Goal: Task Accomplishment & Management: Manage account settings

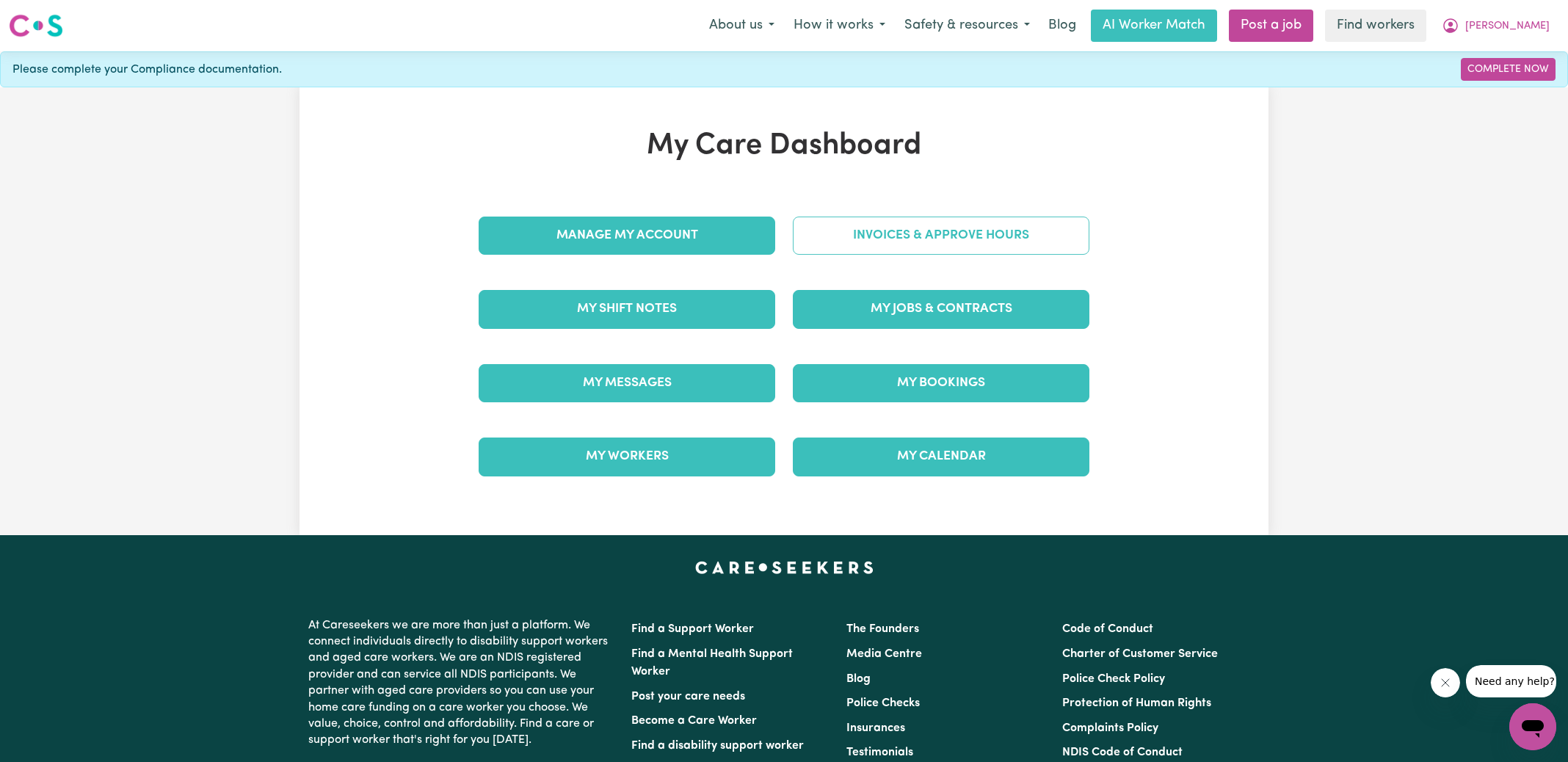
click at [825, 236] on link "Invoices & Approve Hours" at bounding box center [941, 236] width 296 height 38
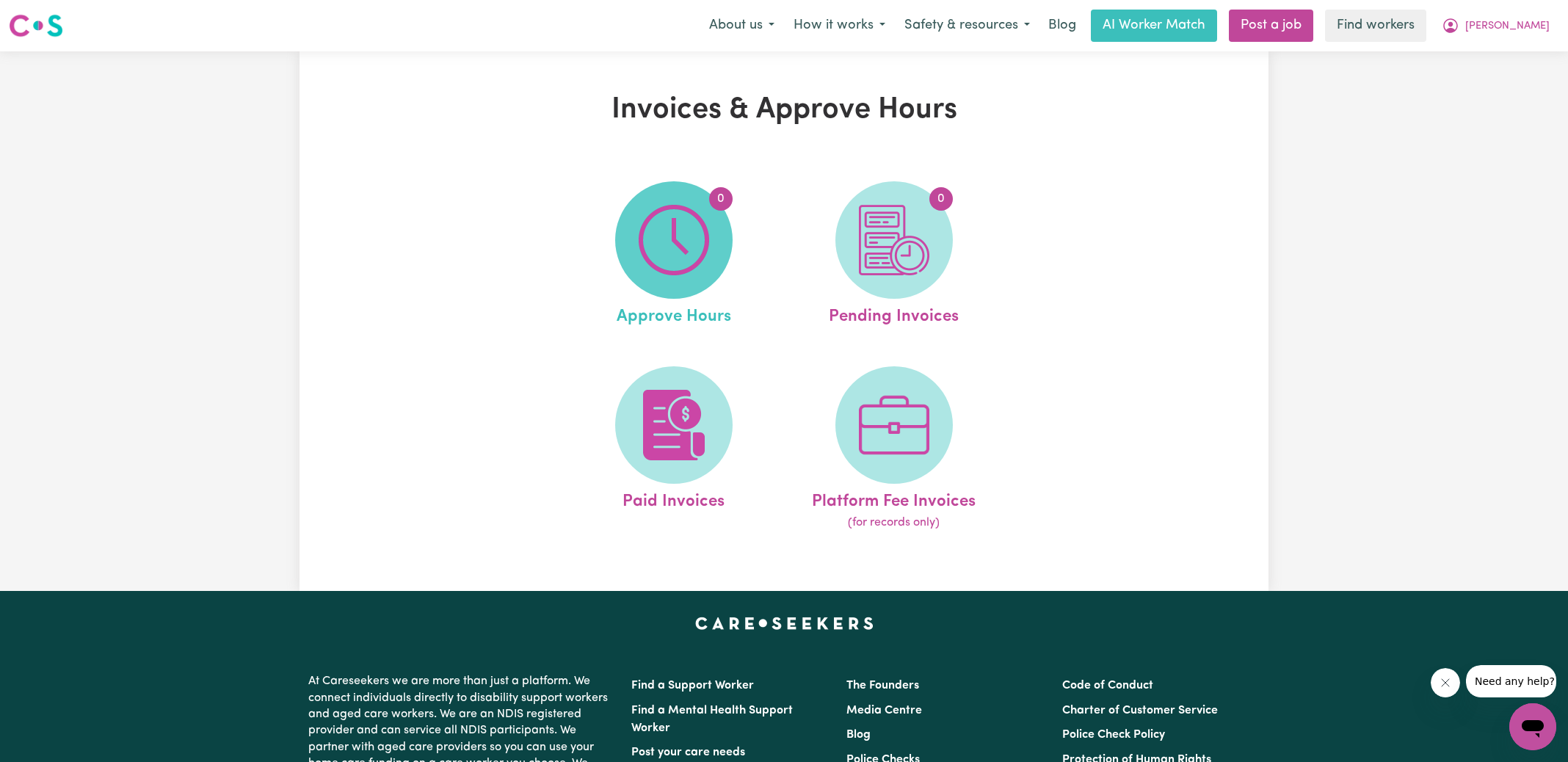
click at [698, 247] on img at bounding box center [674, 240] width 70 height 70
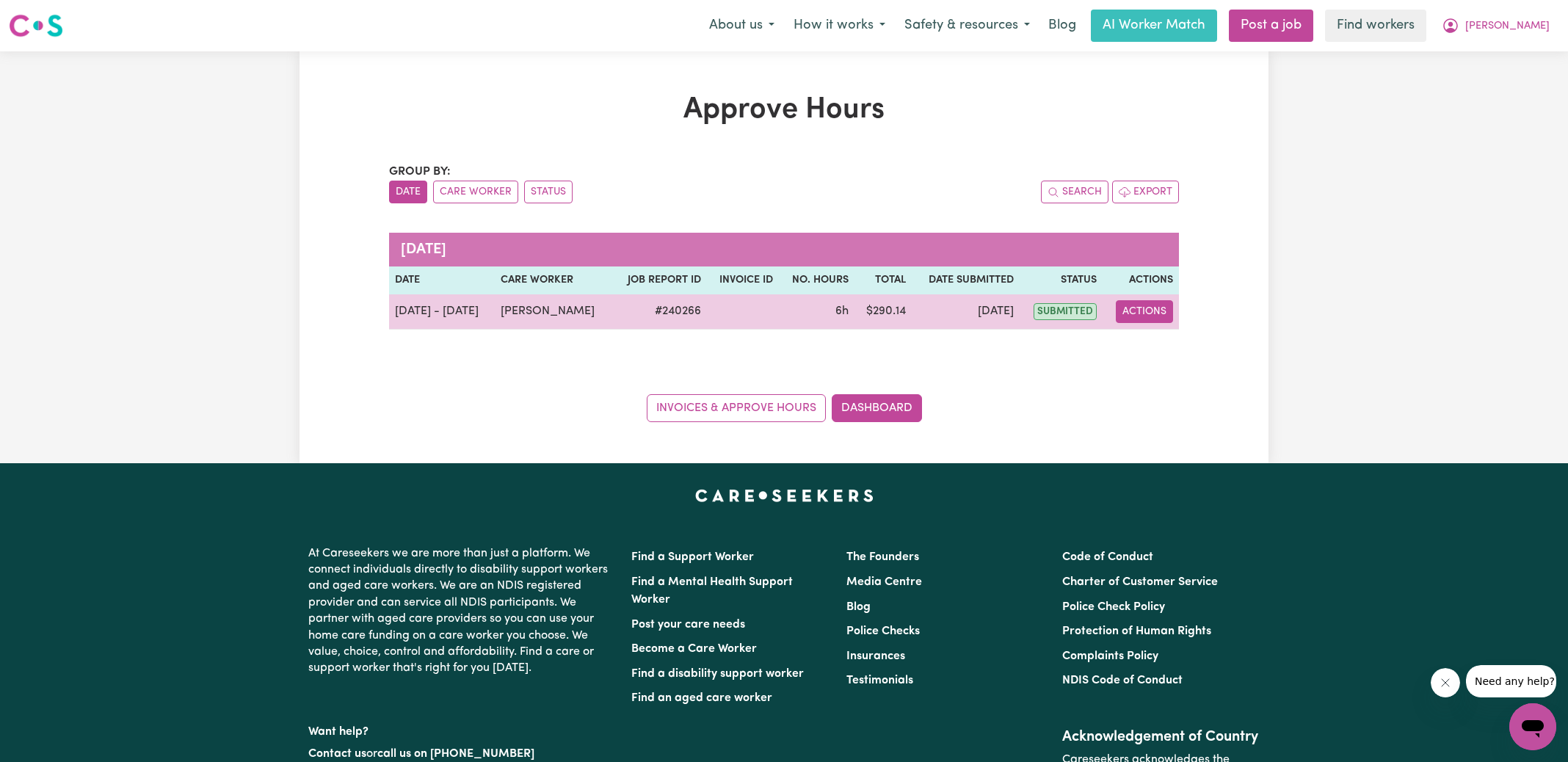
click at [1160, 309] on button "Actions" at bounding box center [1144, 312] width 57 height 23
click at [1168, 349] on link "View Job Report" at bounding box center [1181, 345] width 125 height 29
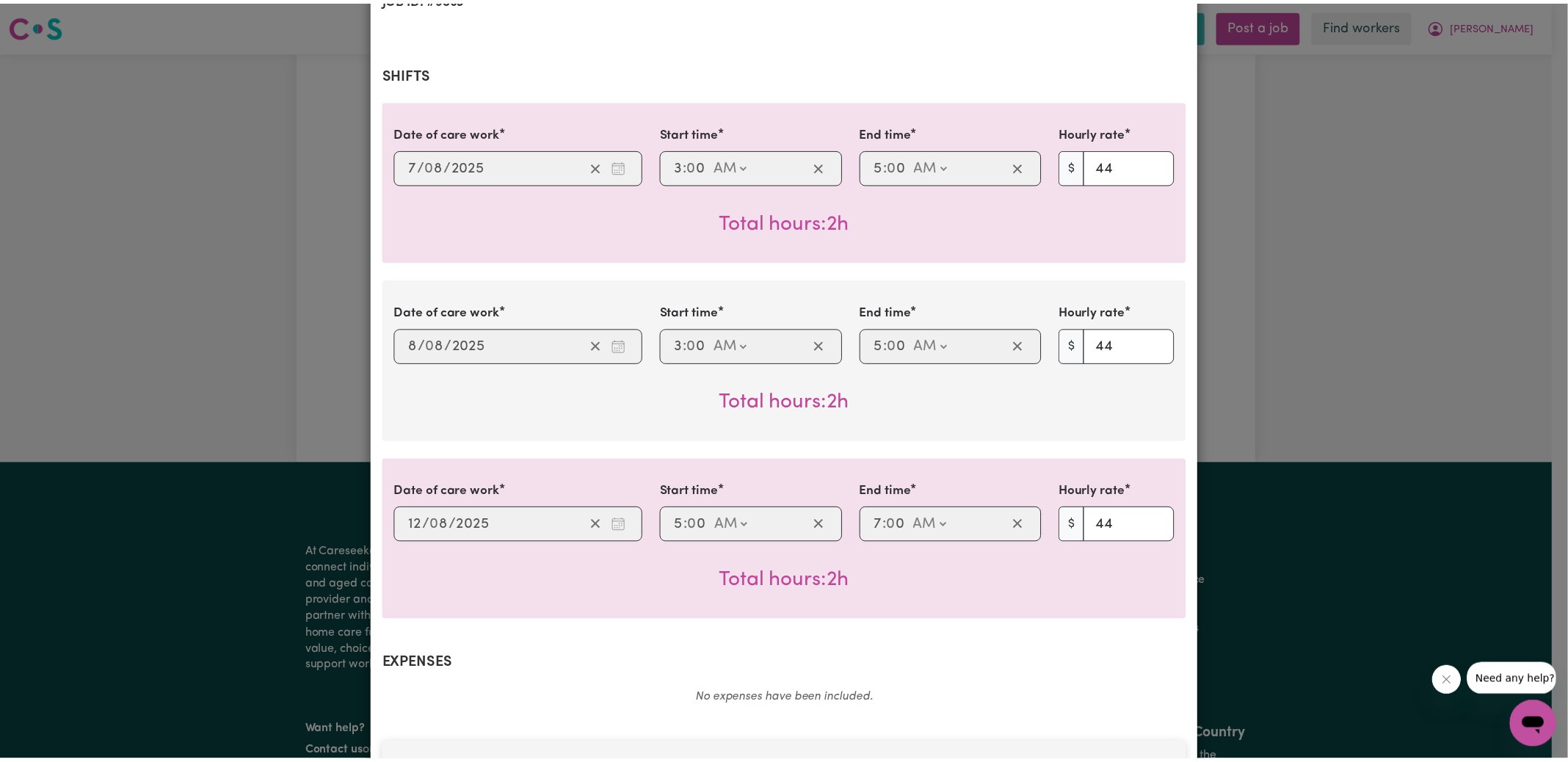
scroll to position [765, 0]
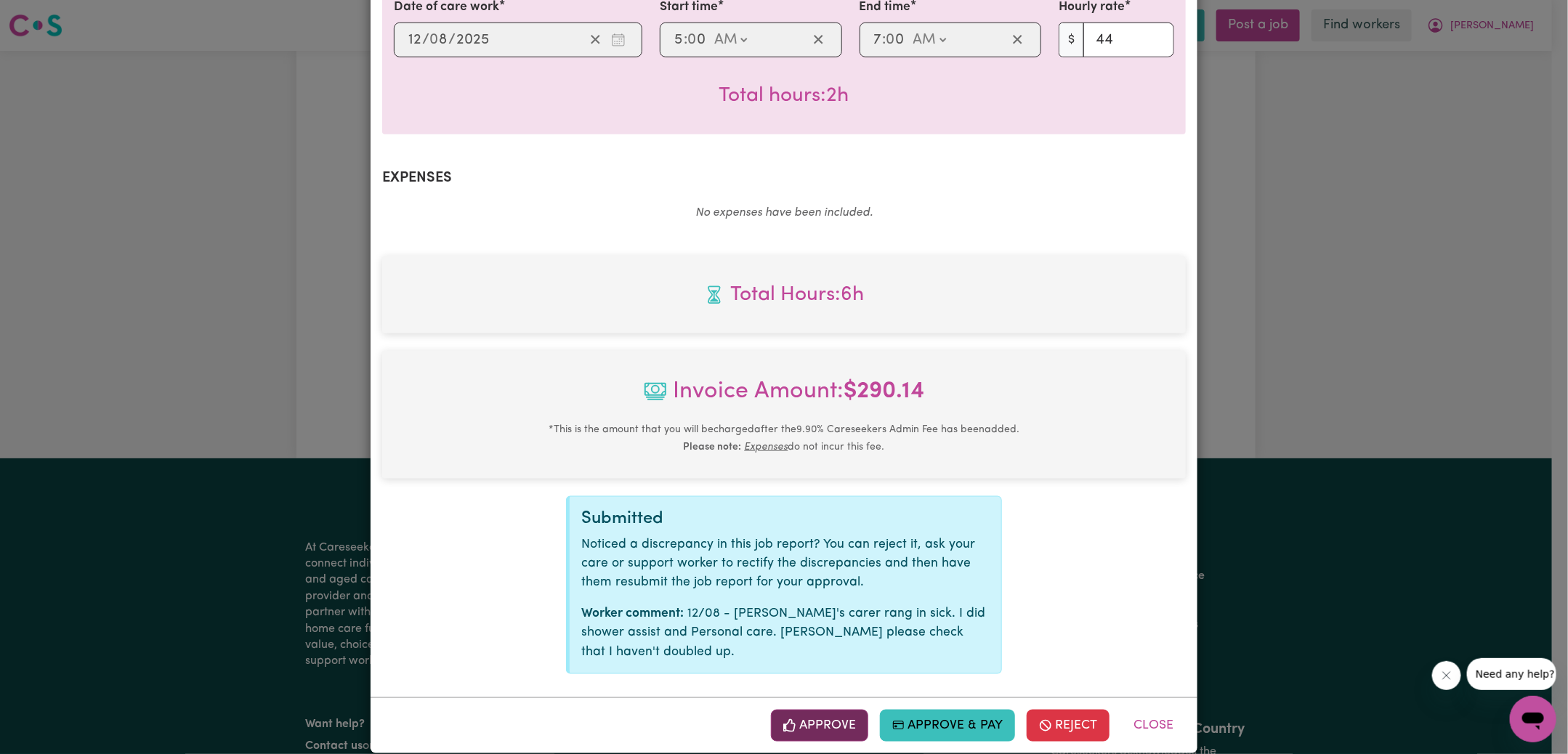
click at [835, 709] on button "Approve" at bounding box center [820, 725] width 97 height 32
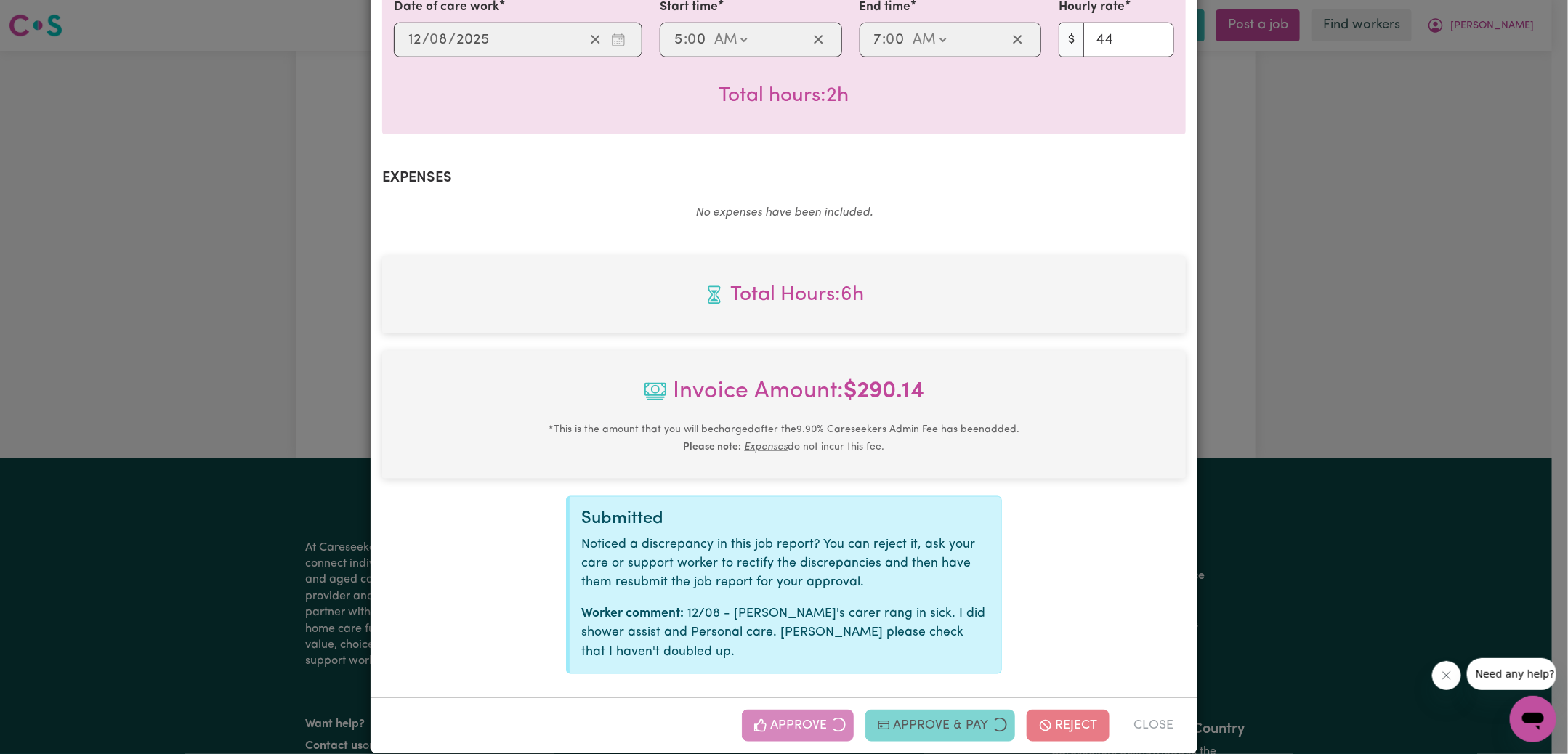
click at [1402, 344] on div "Job Report # 240266 - [PERSON_NAME] Summary Job report # 240266 Client name: [P…" at bounding box center [784, 377] width 1568 height 754
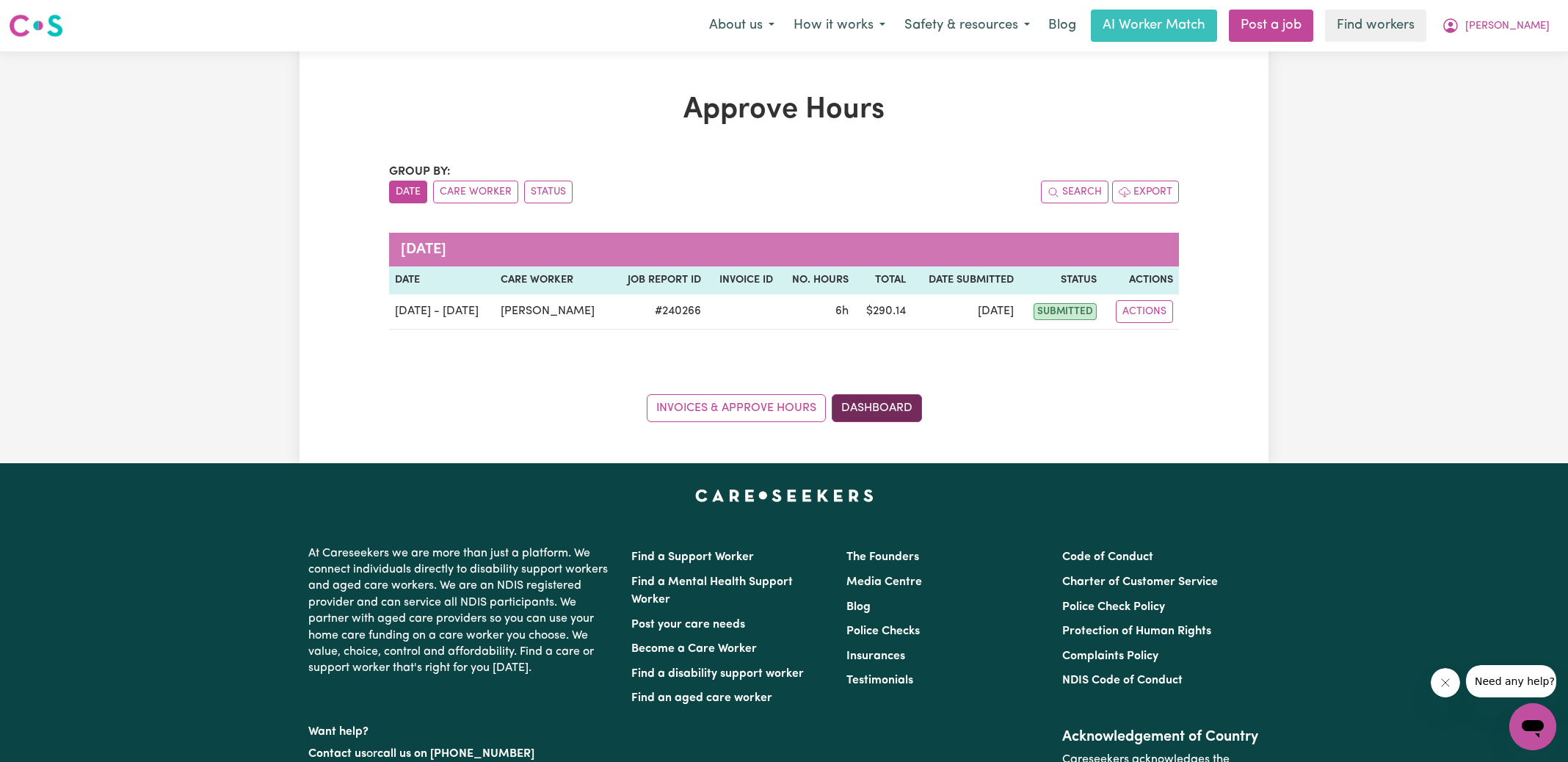
click at [904, 406] on link "Dashboard" at bounding box center [876, 408] width 90 height 28
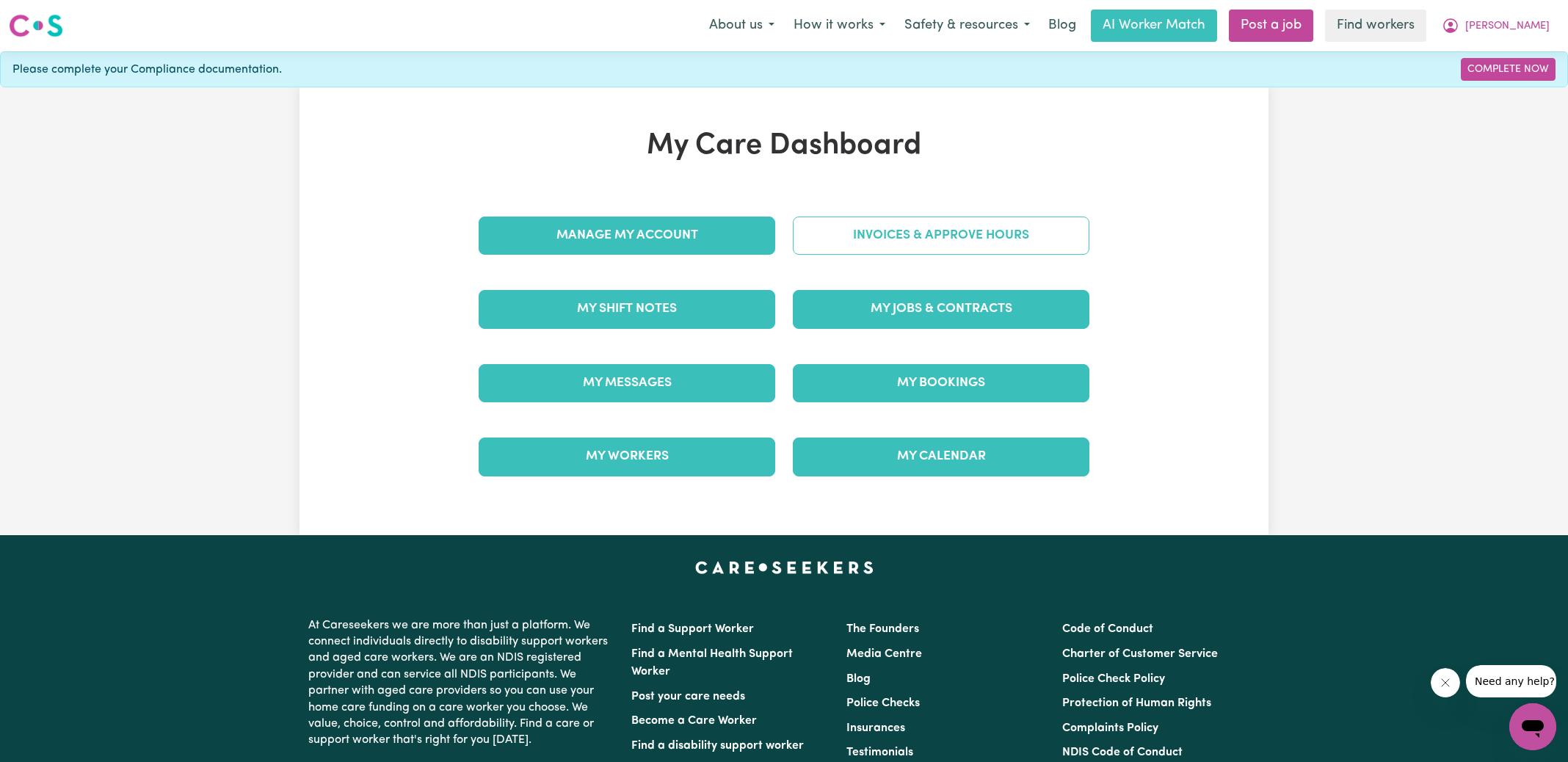
click at [932, 234] on link "Invoices & Approve Hours" at bounding box center [941, 236] width 296 height 38
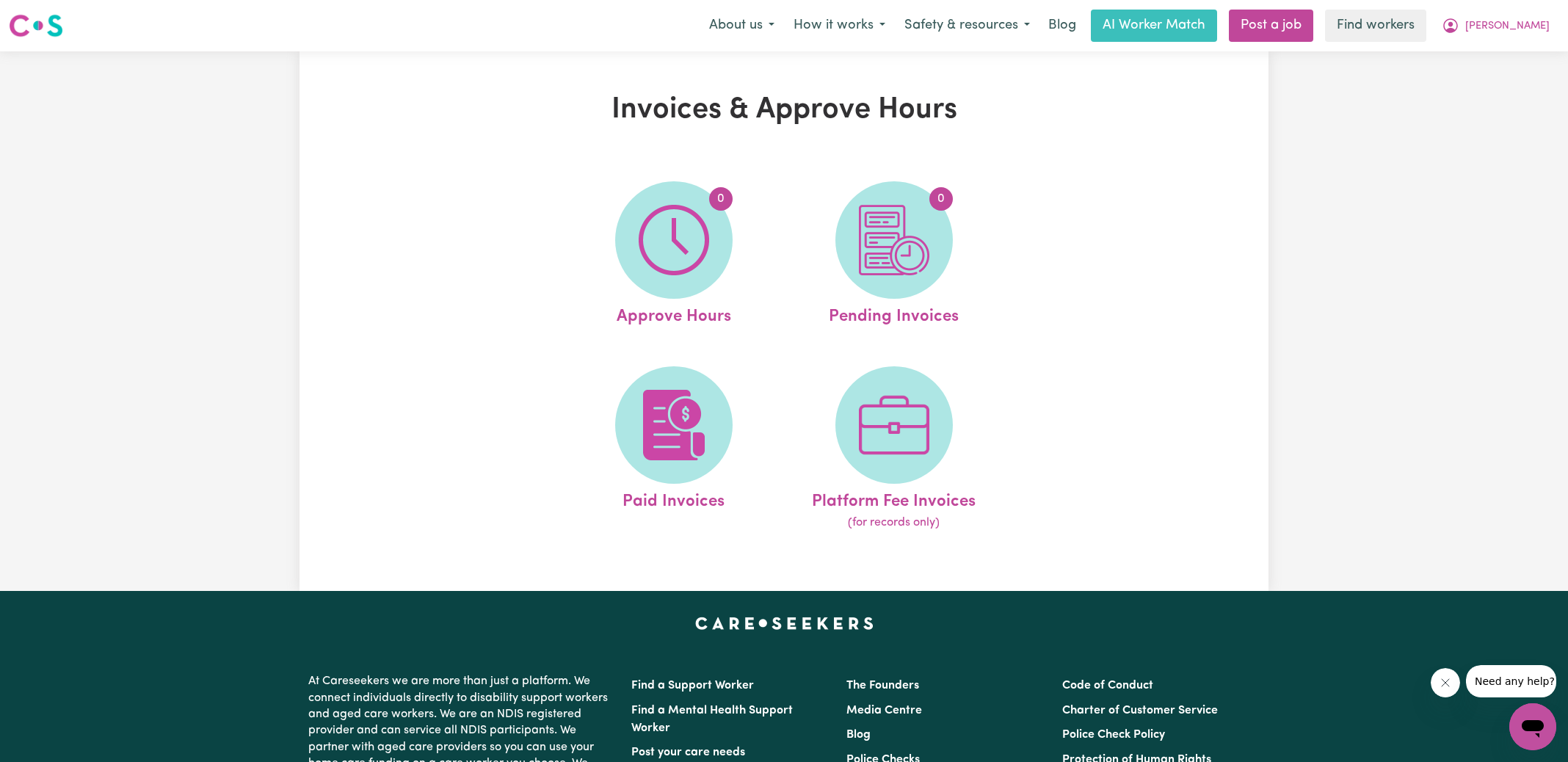
click at [932, 234] on span "0" at bounding box center [894, 240] width 117 height 117
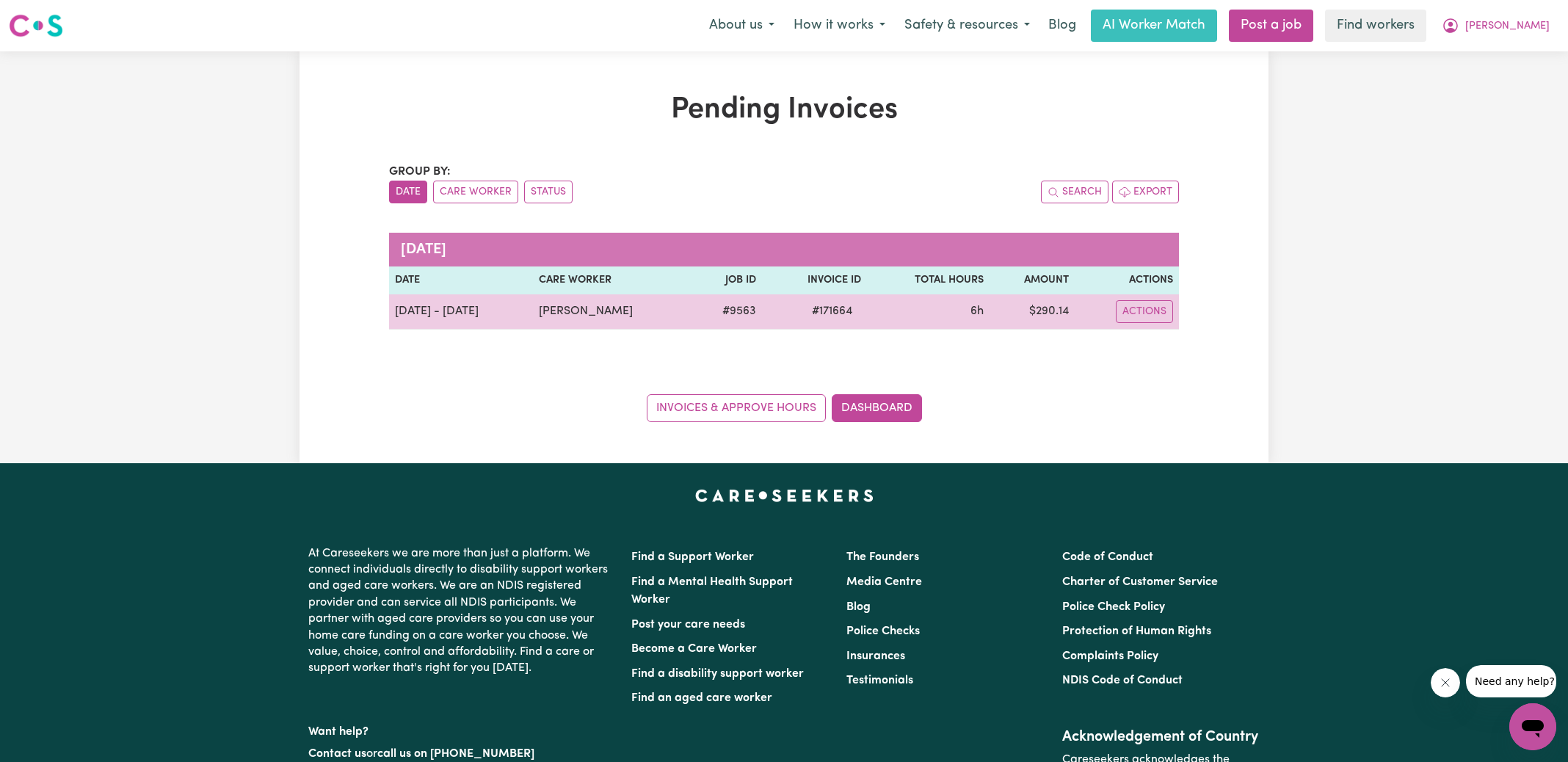
click at [827, 303] on span "# 171664" at bounding box center [831, 312] width 58 height 18
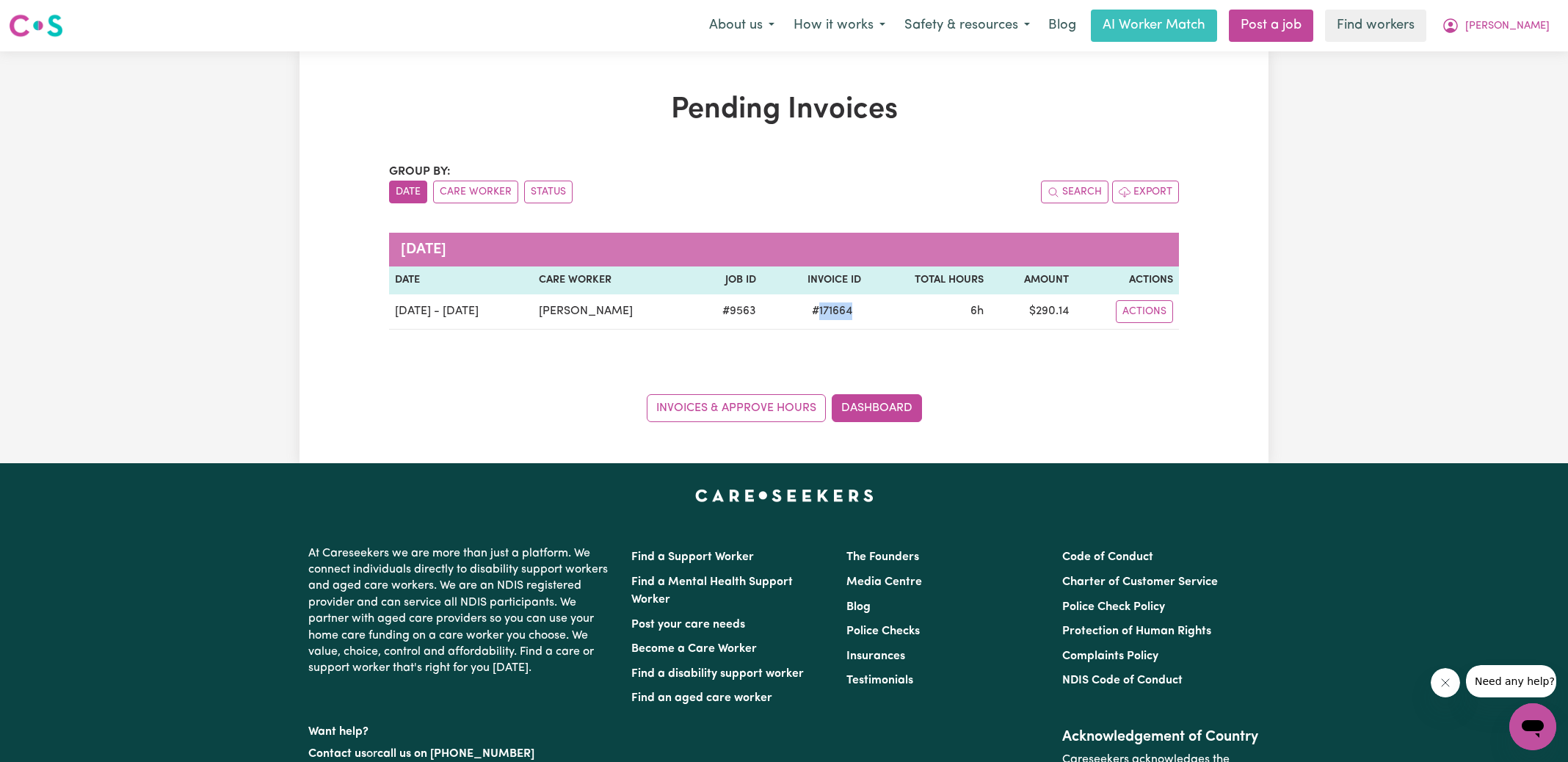
copy span "171664"
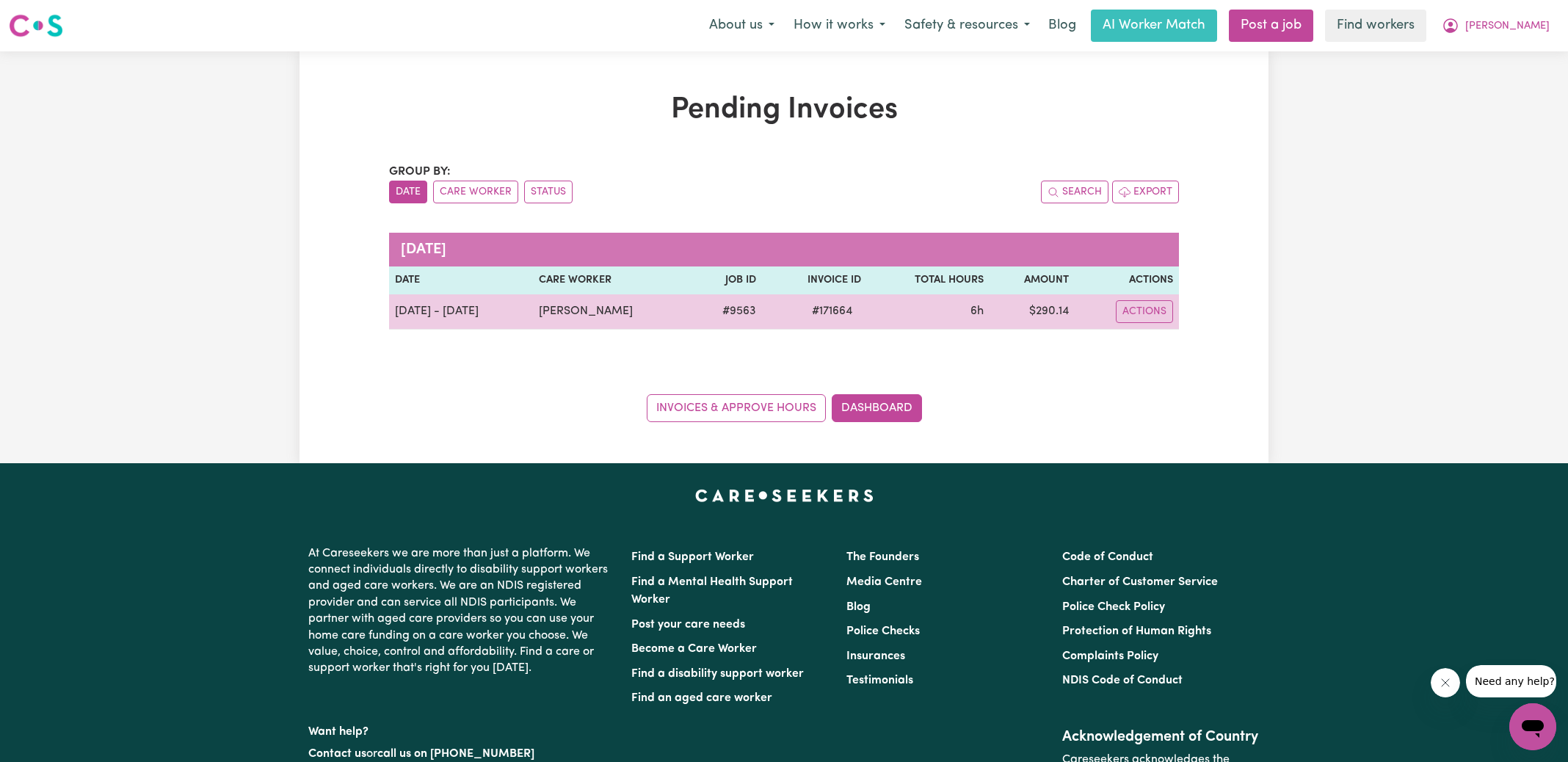
click at [1041, 315] on td "$ 290.14" at bounding box center [1032, 312] width 85 height 35
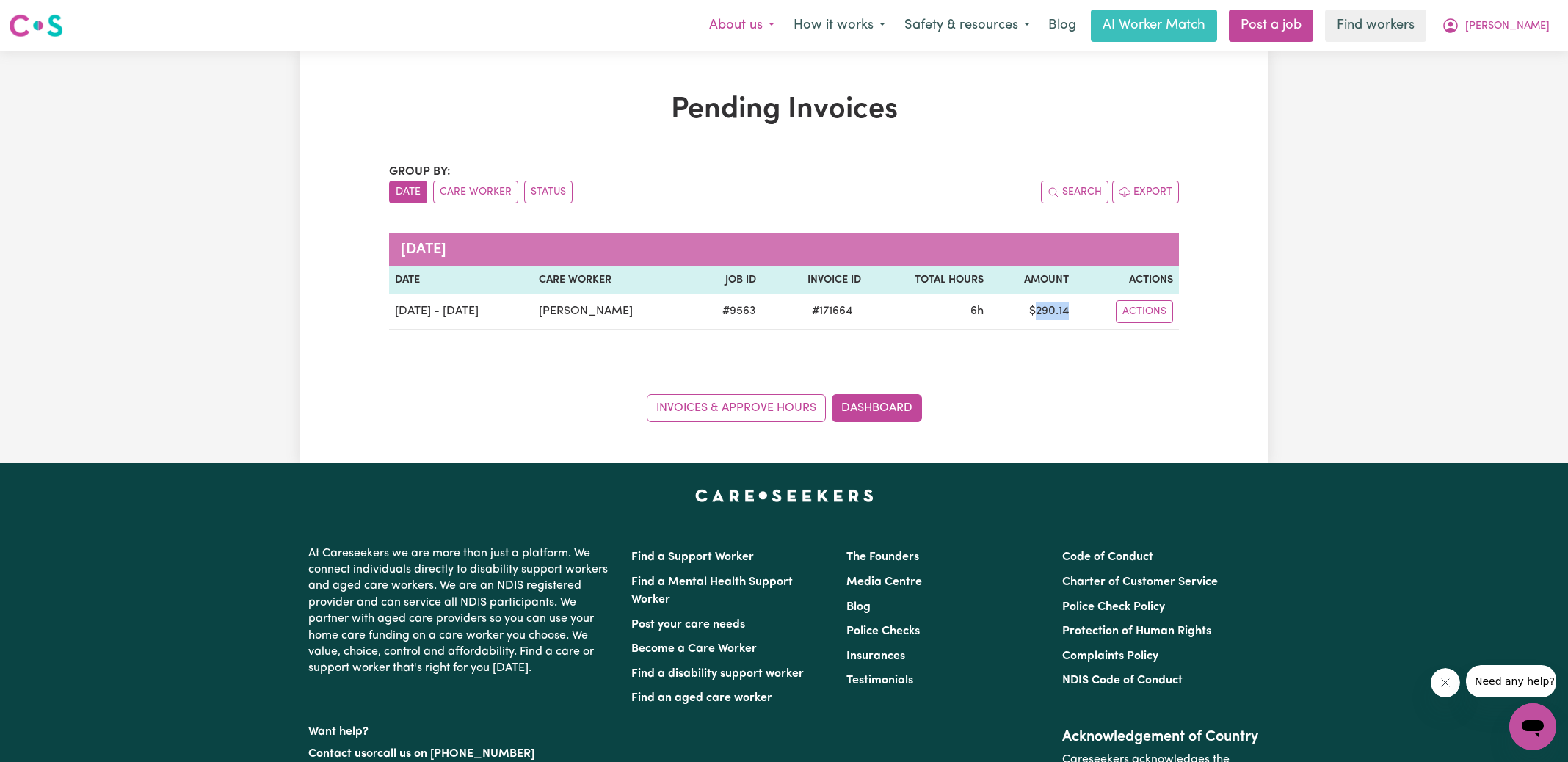
copy td "290.14"
click at [1459, 25] on icon "My Account" at bounding box center [1450, 26] width 18 height 18
click at [1485, 92] on link "Logout" at bounding box center [1500, 84] width 116 height 28
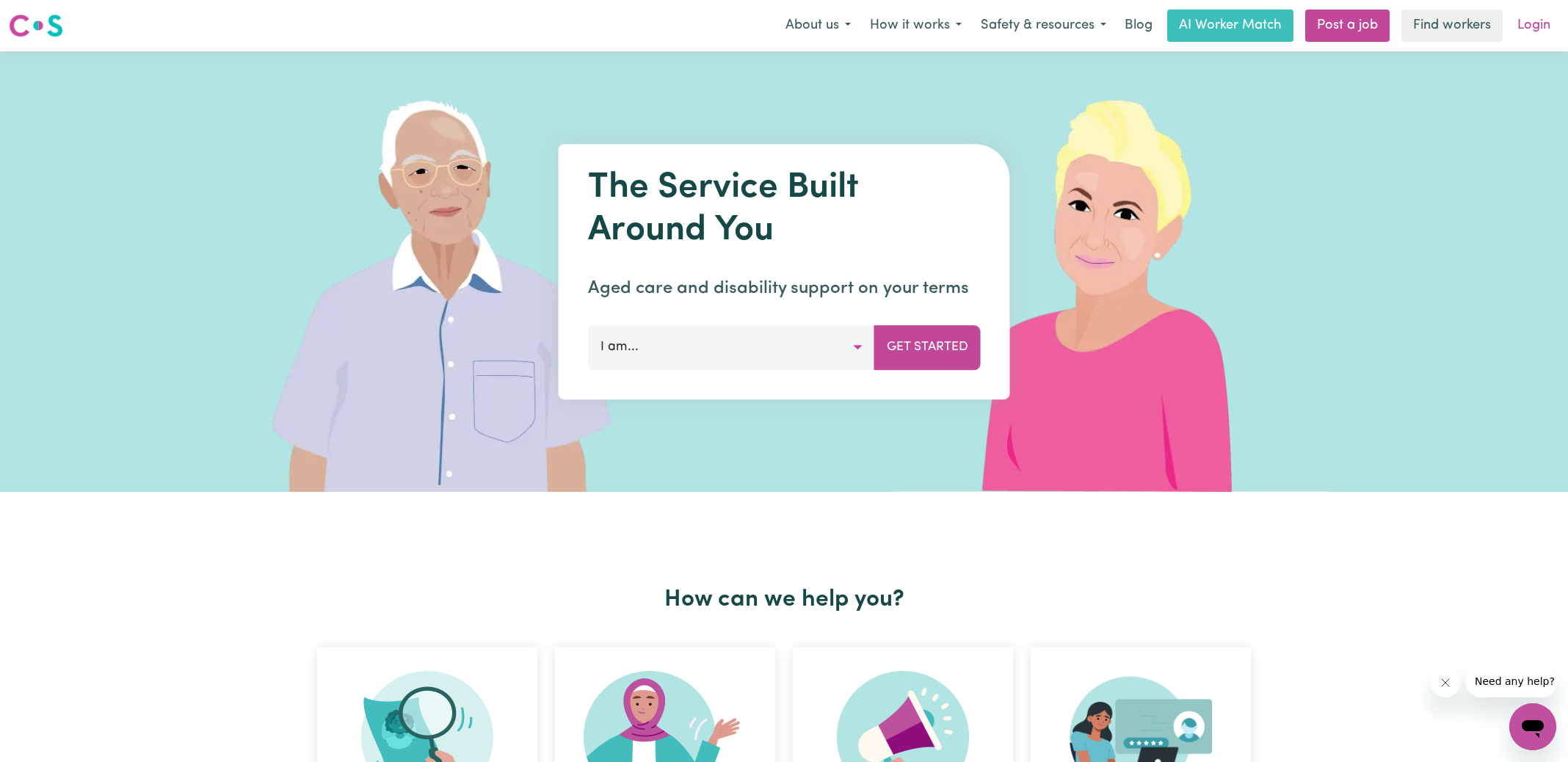
click at [1529, 29] on link "Login" at bounding box center [1534, 25] width 51 height 32
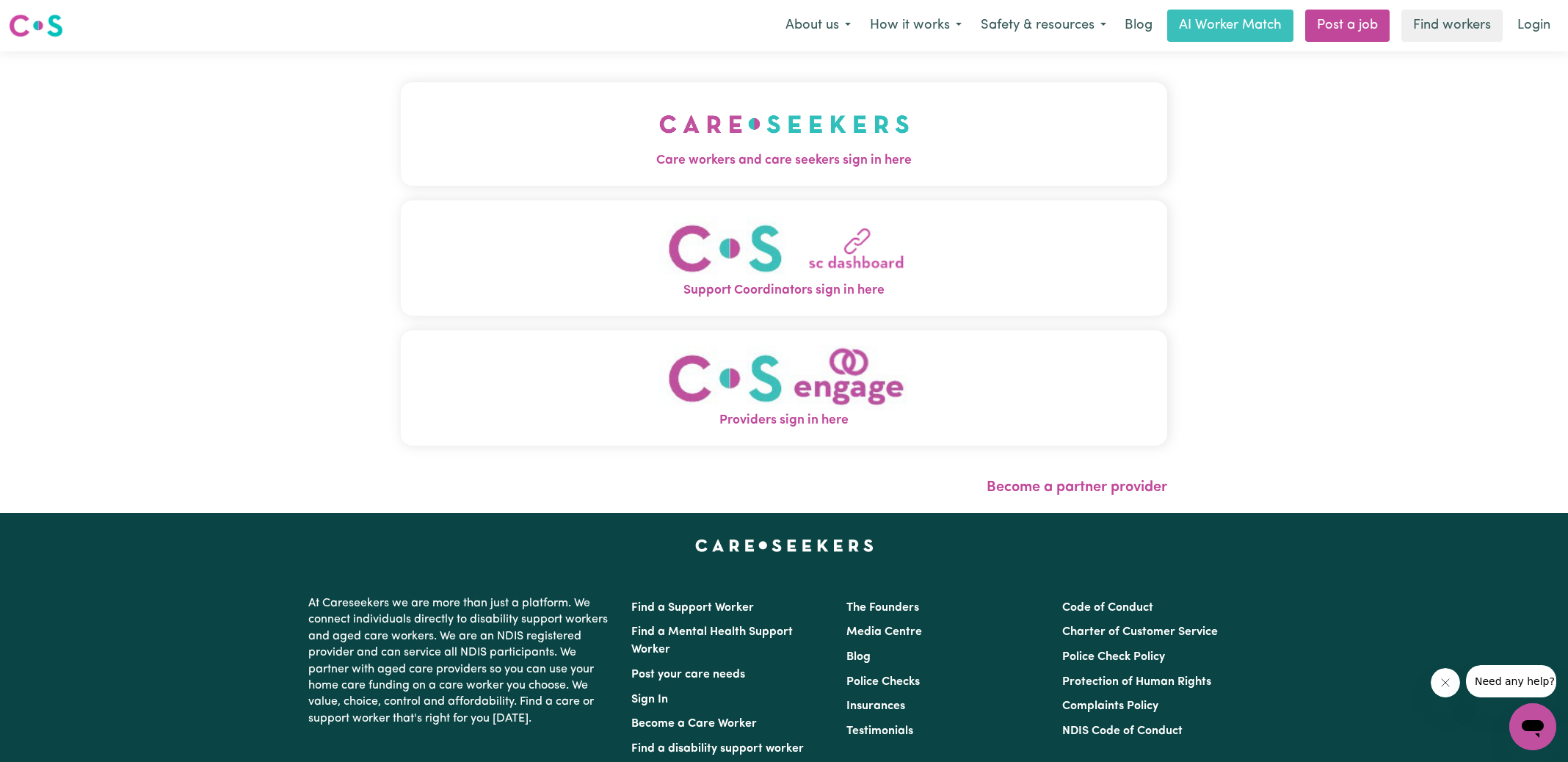
click at [880, 124] on img "Care workers and care seekers sign in here" at bounding box center [784, 124] width 250 height 54
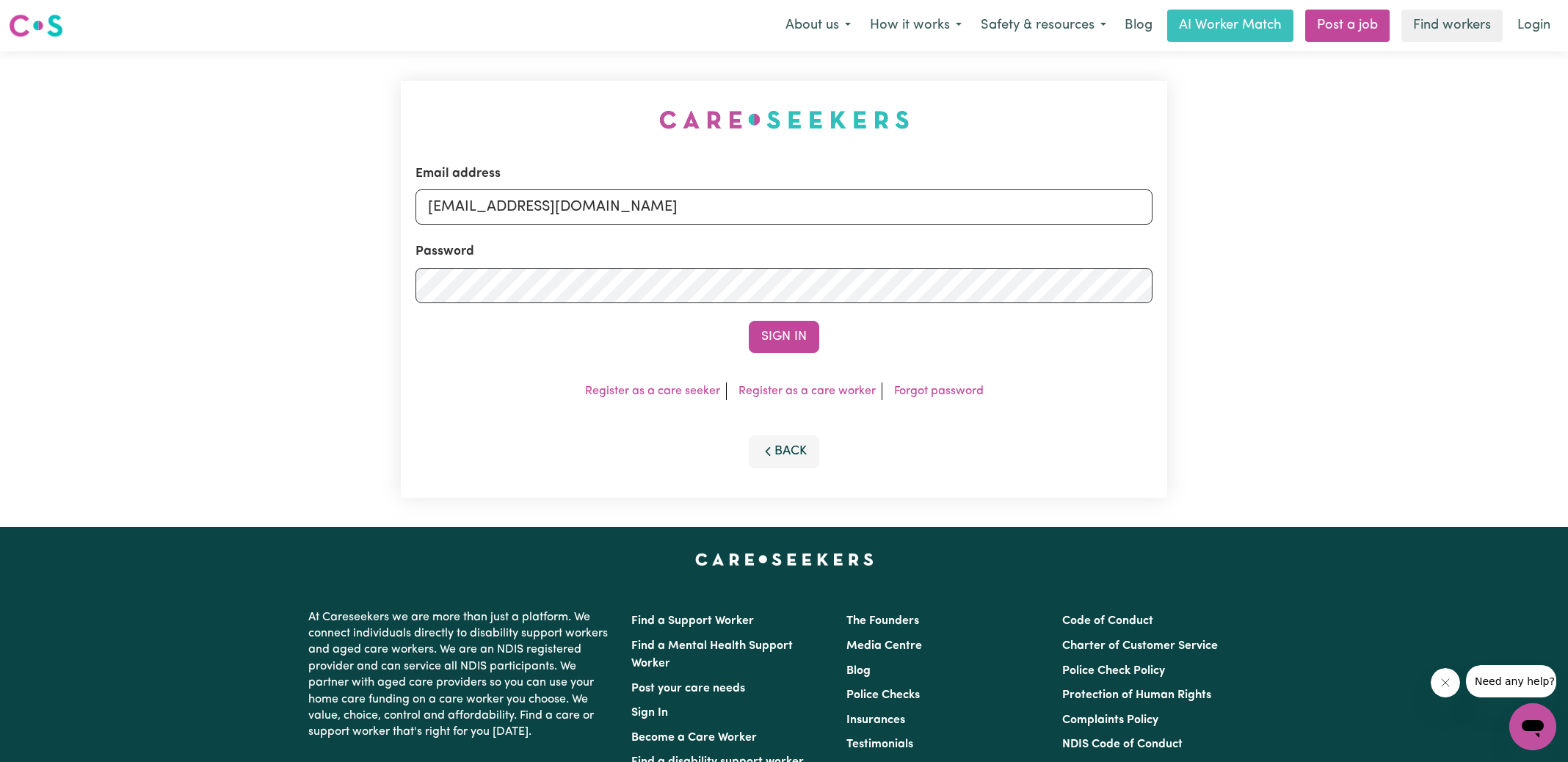
click at [538, 100] on div "Email address [EMAIL_ADDRESS][DOMAIN_NAME] Password Sign In Register as a care …" at bounding box center [784, 289] width 784 height 476
drag, startPoint x: 502, startPoint y: 209, endPoint x: 1354, endPoint y: 299, distance: 856.7
click at [1354, 299] on div "Email address [EMAIL_ADDRESS][DOMAIN_NAME] Password Sign In Register as a care …" at bounding box center [784, 289] width 1568 height 476
type input "[EMAIL_ADDRESS][DOMAIN_NAME]"
click at [749, 321] on button "Sign In" at bounding box center [784, 336] width 70 height 32
